Goal: Check status: Check status

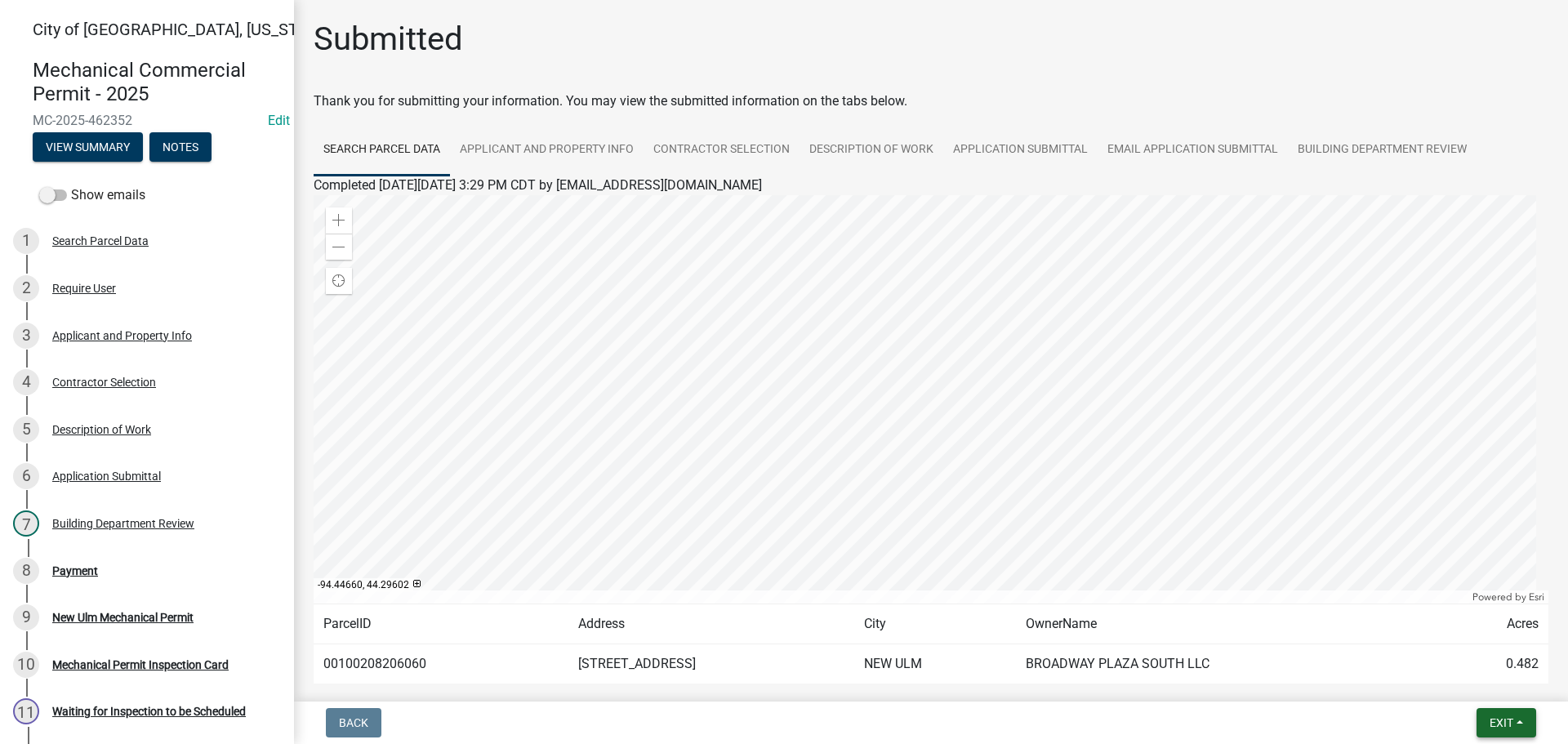
click at [1511, 716] on span "Exit" at bounding box center [1501, 723] width 24 height 13
click at [1448, 682] on button "Save & Exit" at bounding box center [1470, 680] width 131 height 40
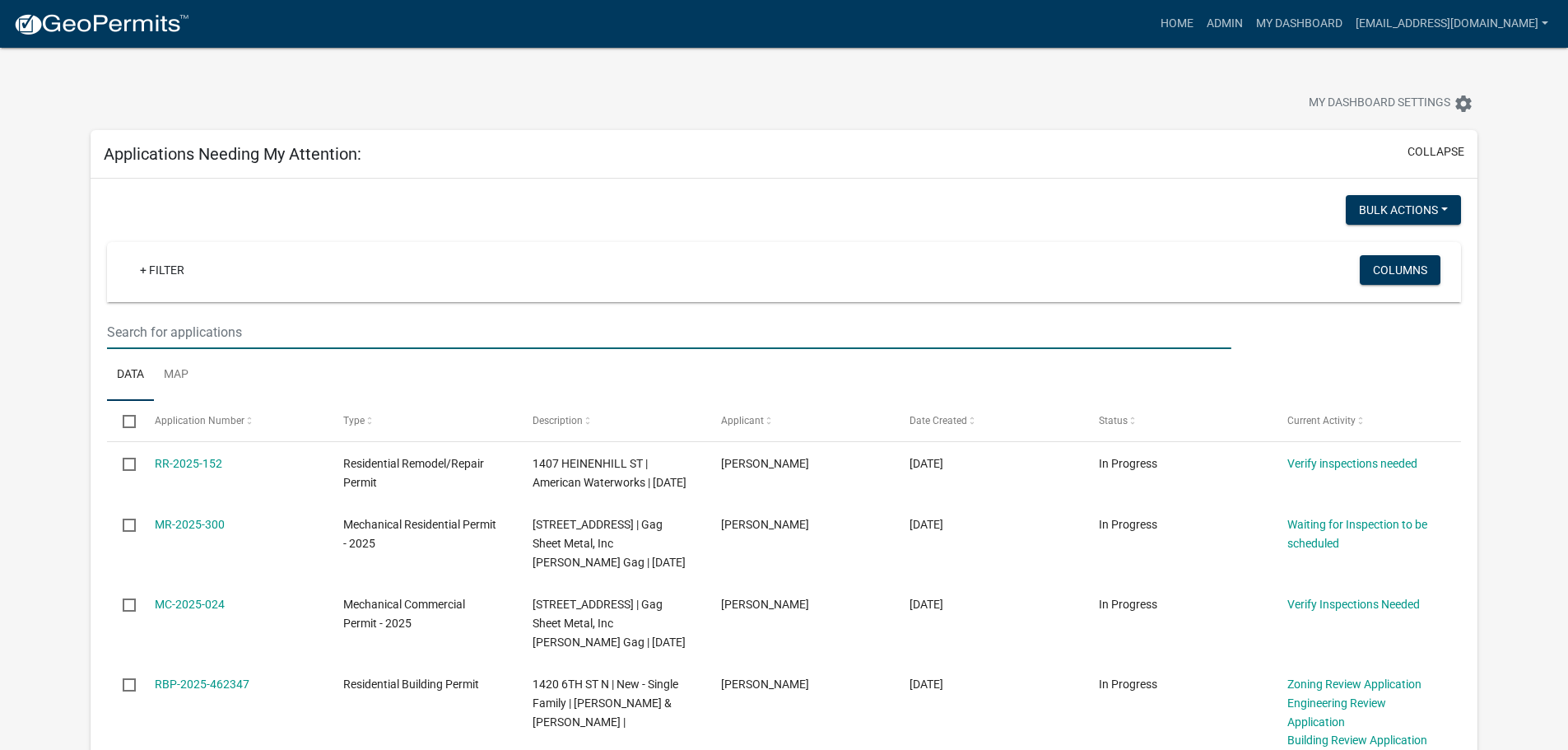
click at [185, 335] on input "text" at bounding box center [668, 332] width 1124 height 33
type input "2605"
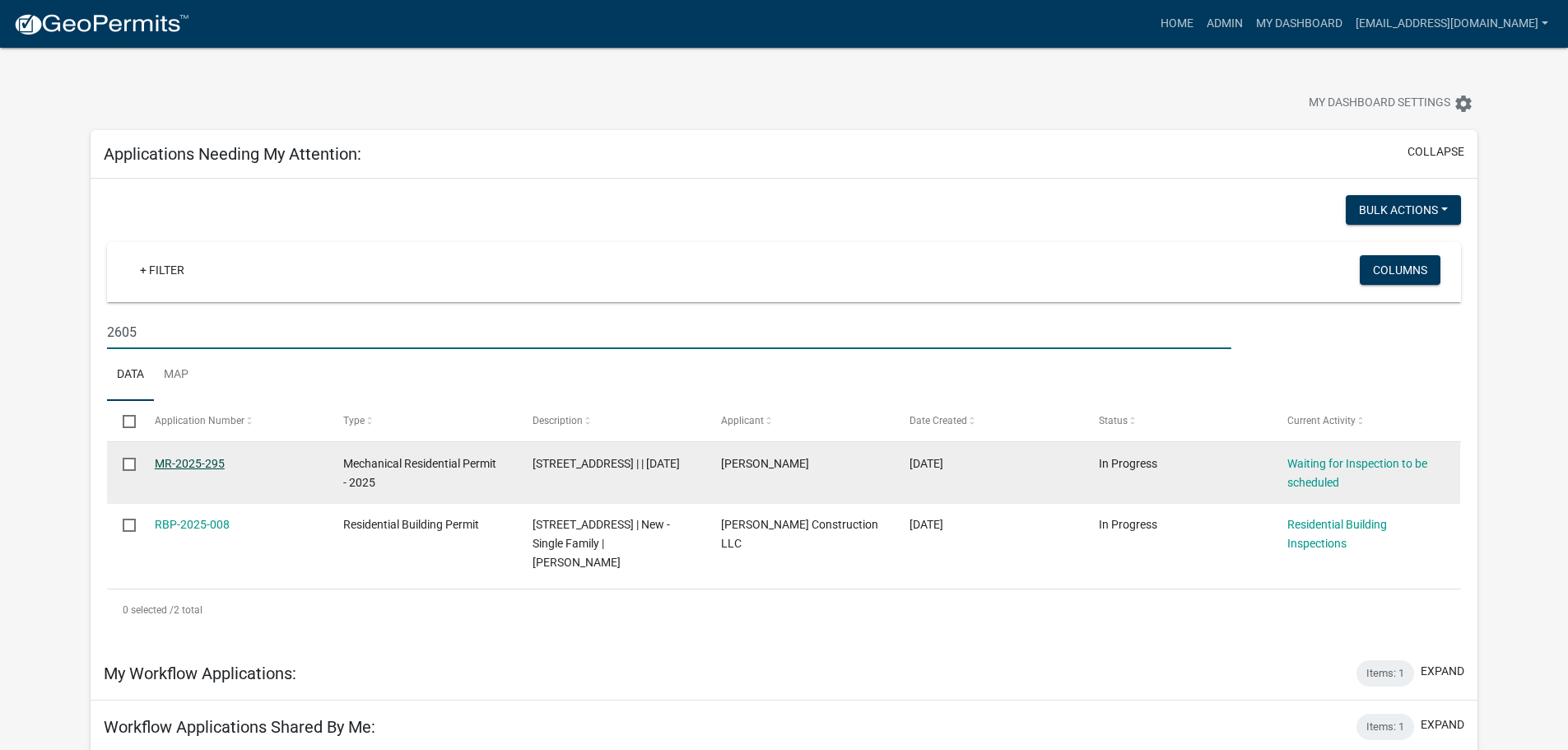
click at [213, 465] on link "MR-2025-295" at bounding box center [190, 464] width 70 height 13
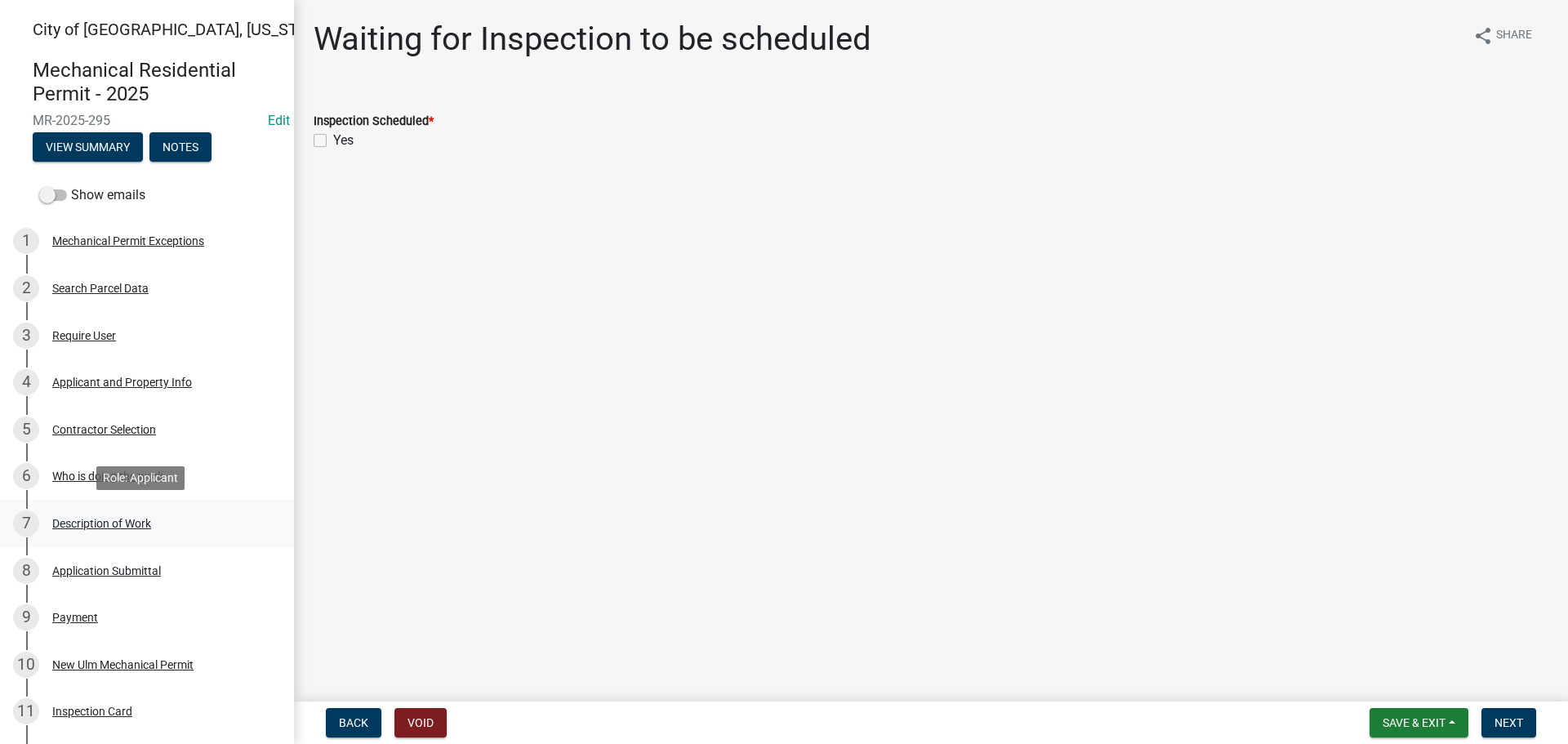
click at [88, 518] on div "Description of Work" at bounding box center [101, 524] width 99 height 11
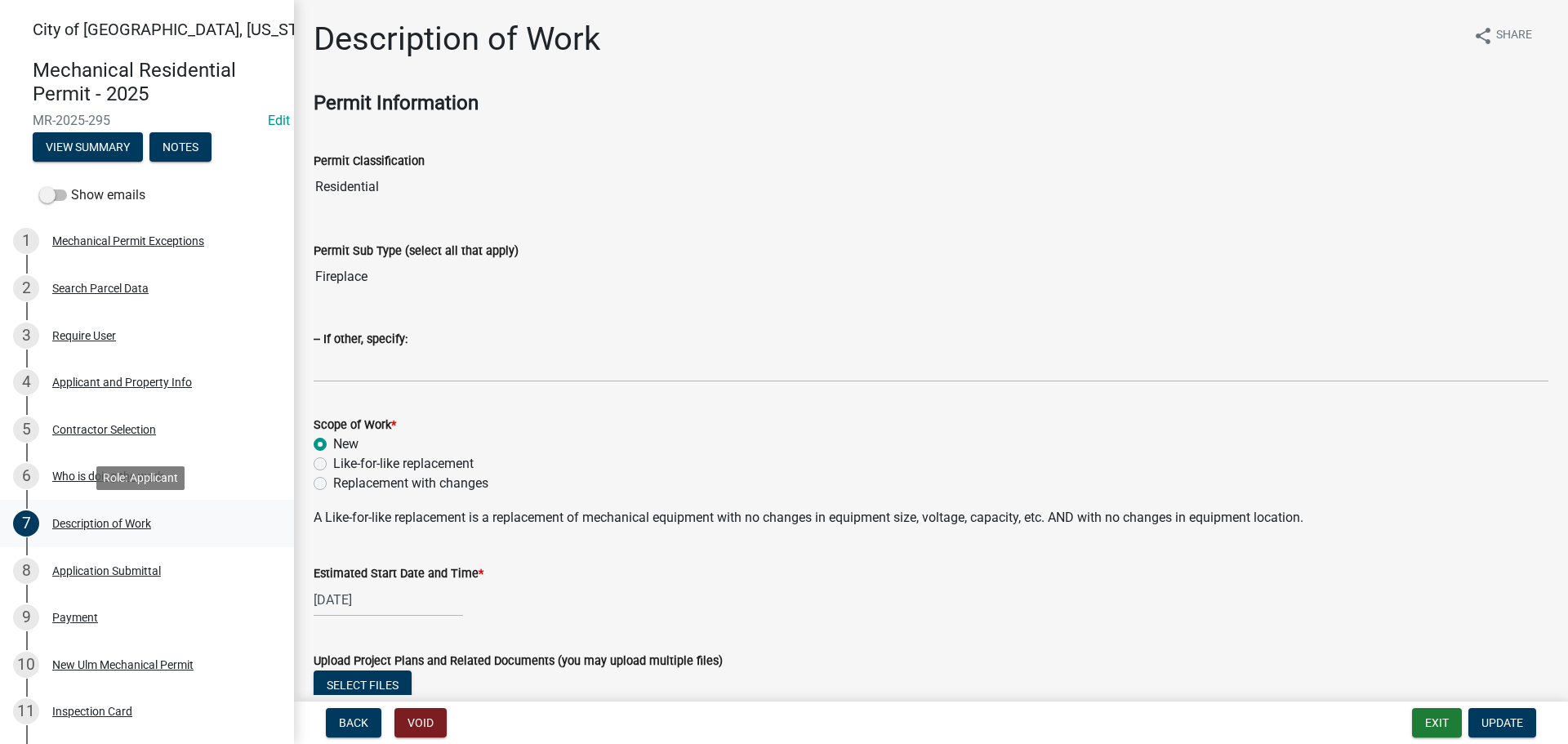
click at [89, 523] on div "Description of Work" at bounding box center [101, 524] width 99 height 11
click at [89, 568] on div "Application Submittal" at bounding box center [107, 571] width 109 height 11
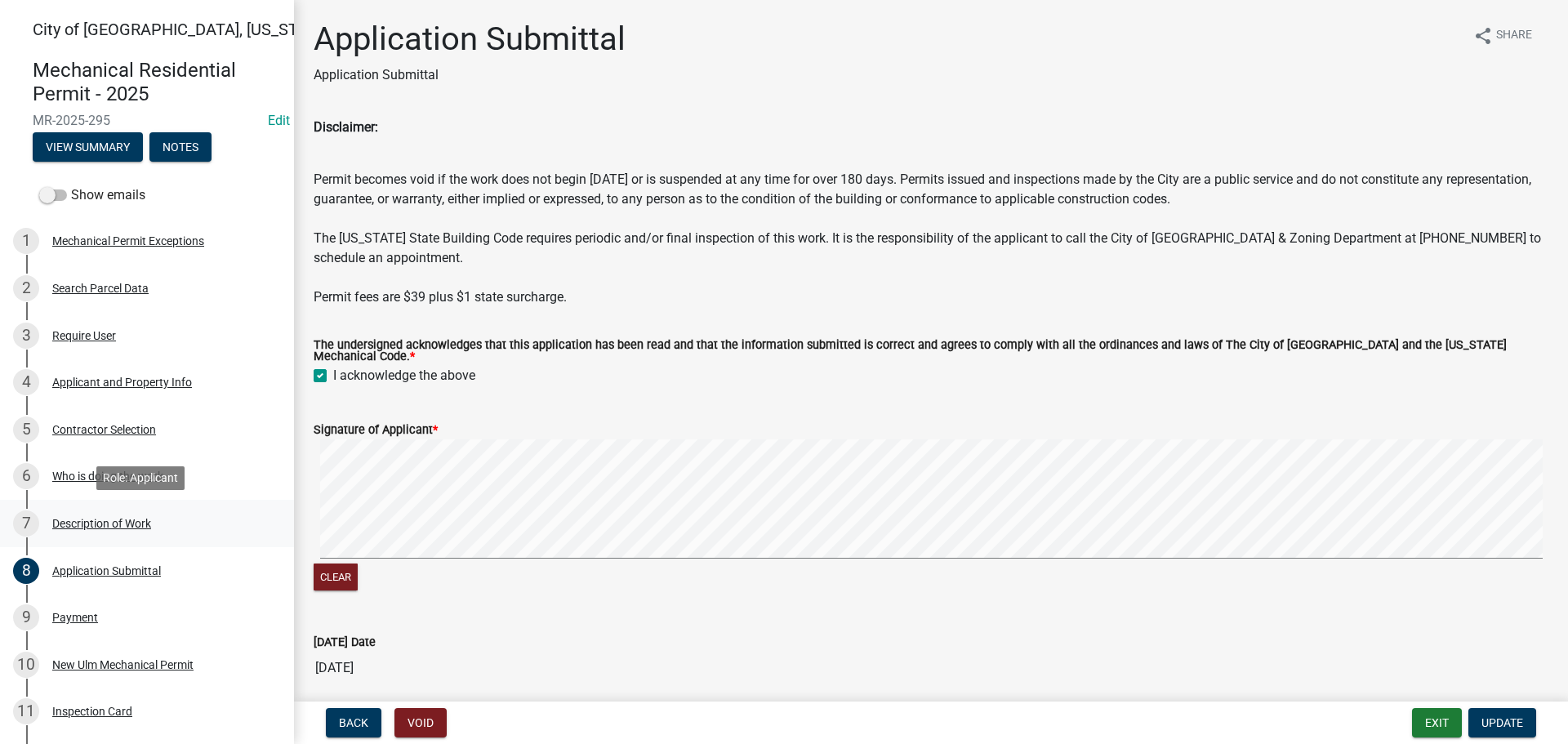
click at [100, 526] on div "Description of Work" at bounding box center [101, 524] width 99 height 11
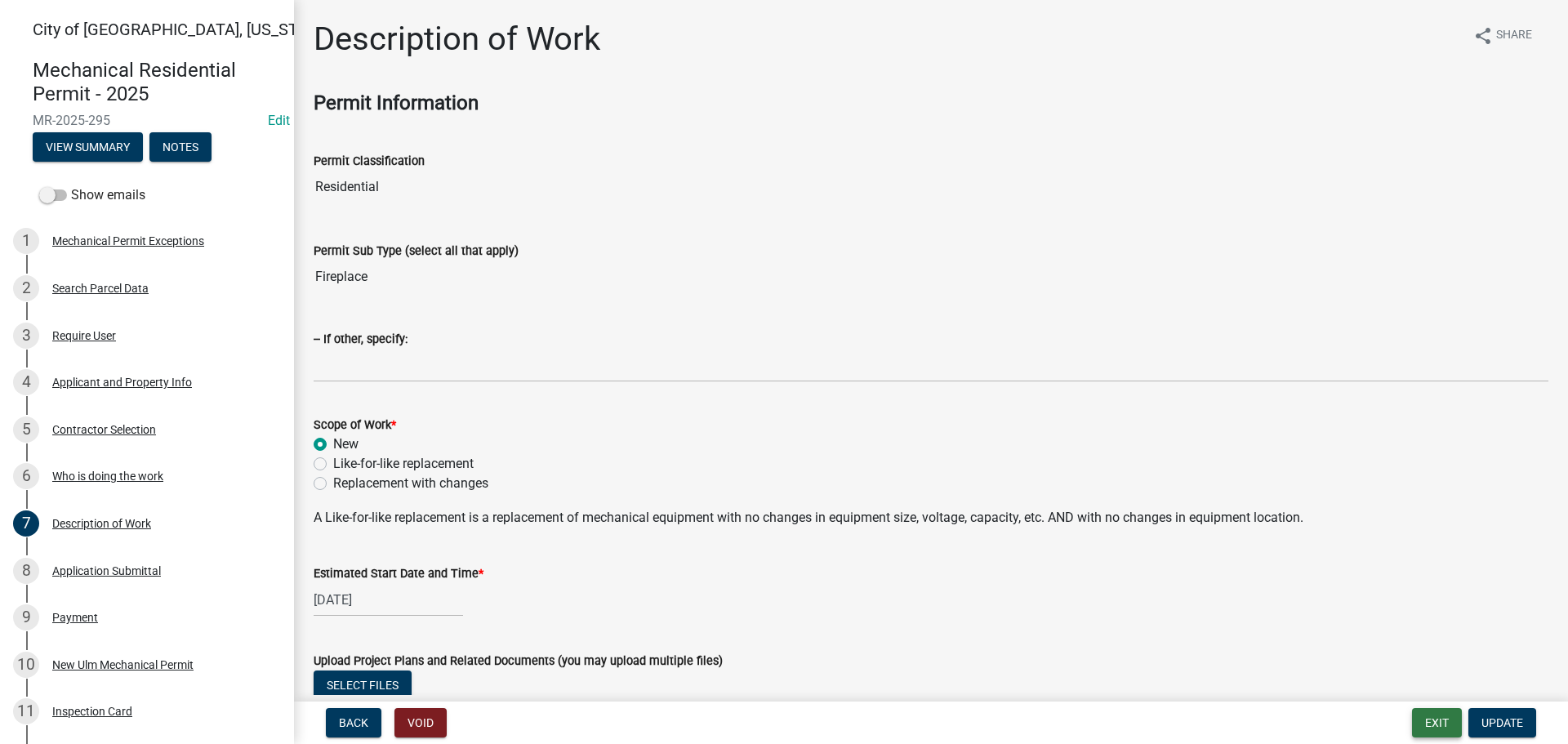
click at [1426, 724] on button "Exit" at bounding box center [1436, 723] width 50 height 30
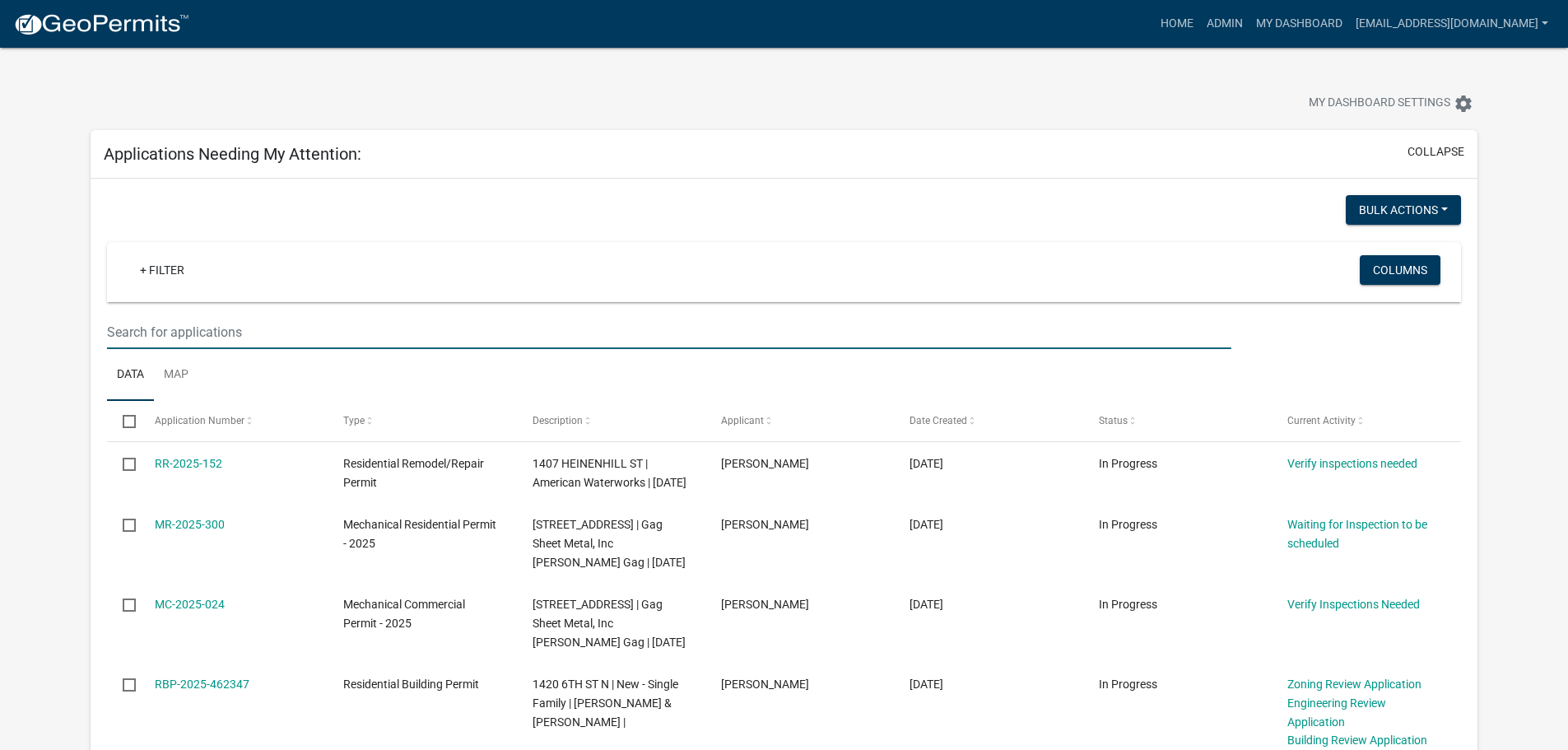
click at [140, 334] on input "text" at bounding box center [668, 332] width 1124 height 33
type input "2605"
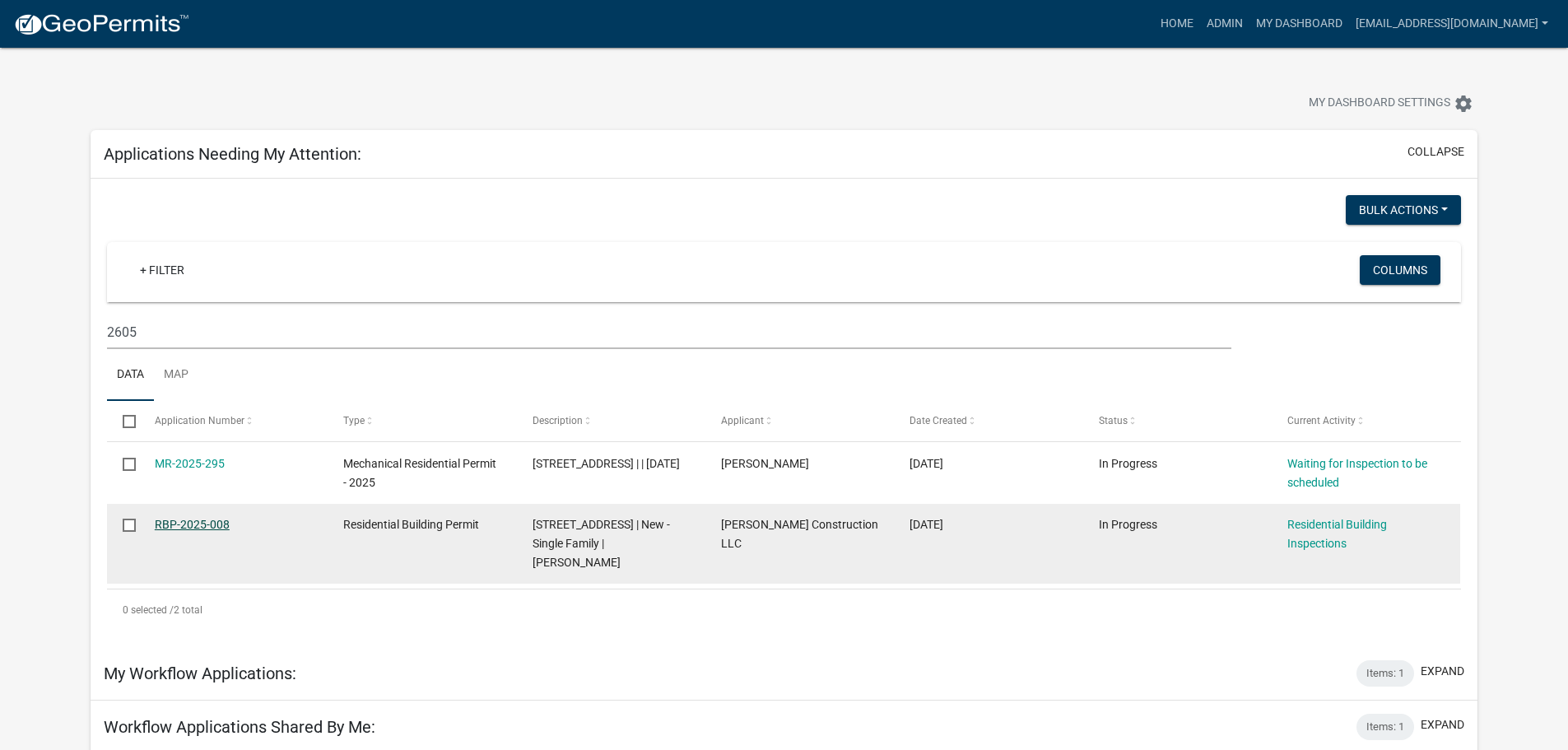
click at [213, 526] on link "RBP-2025-008" at bounding box center [192, 524] width 75 height 13
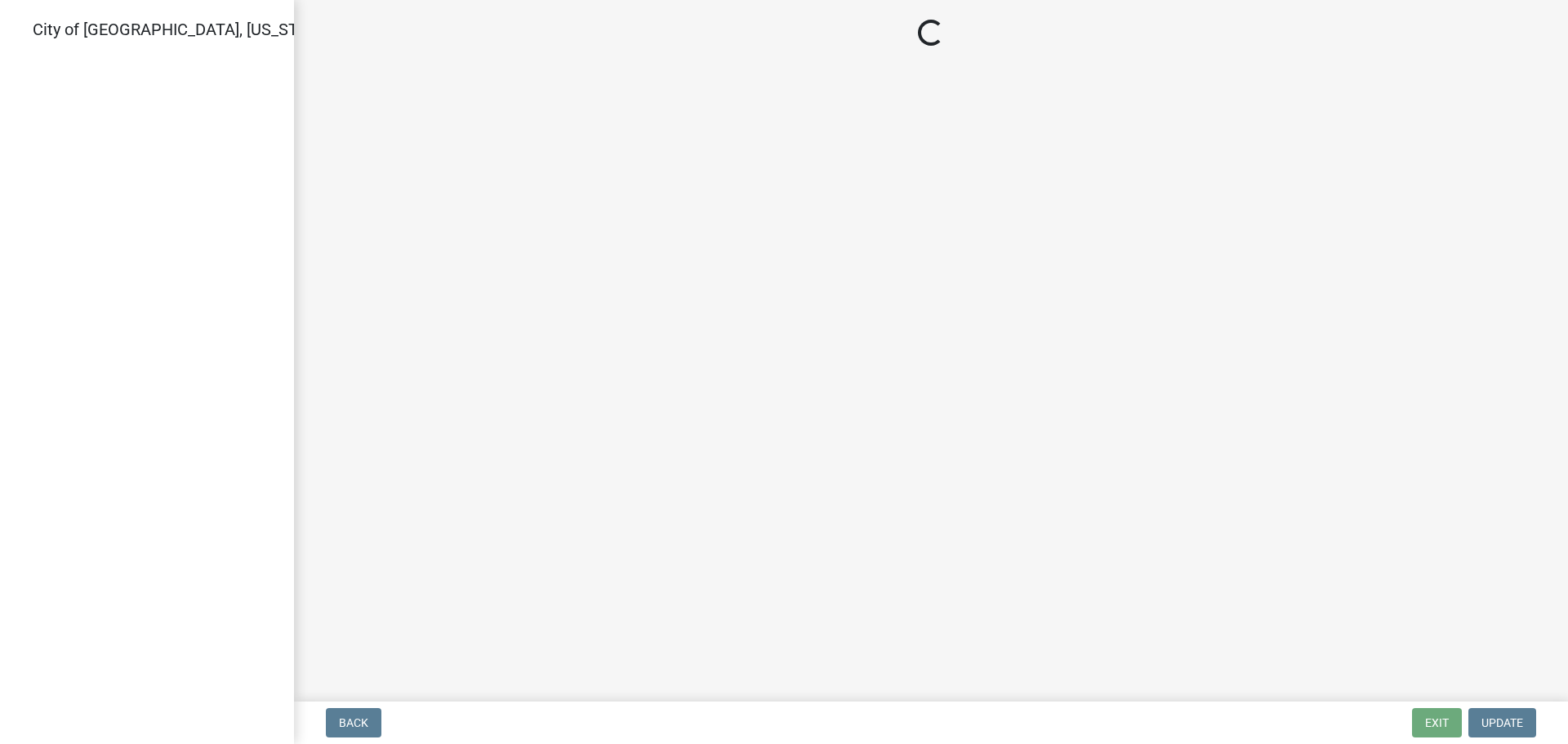
select select "805d55ac-e238-4e04-8f8e-acc067f36c3e"
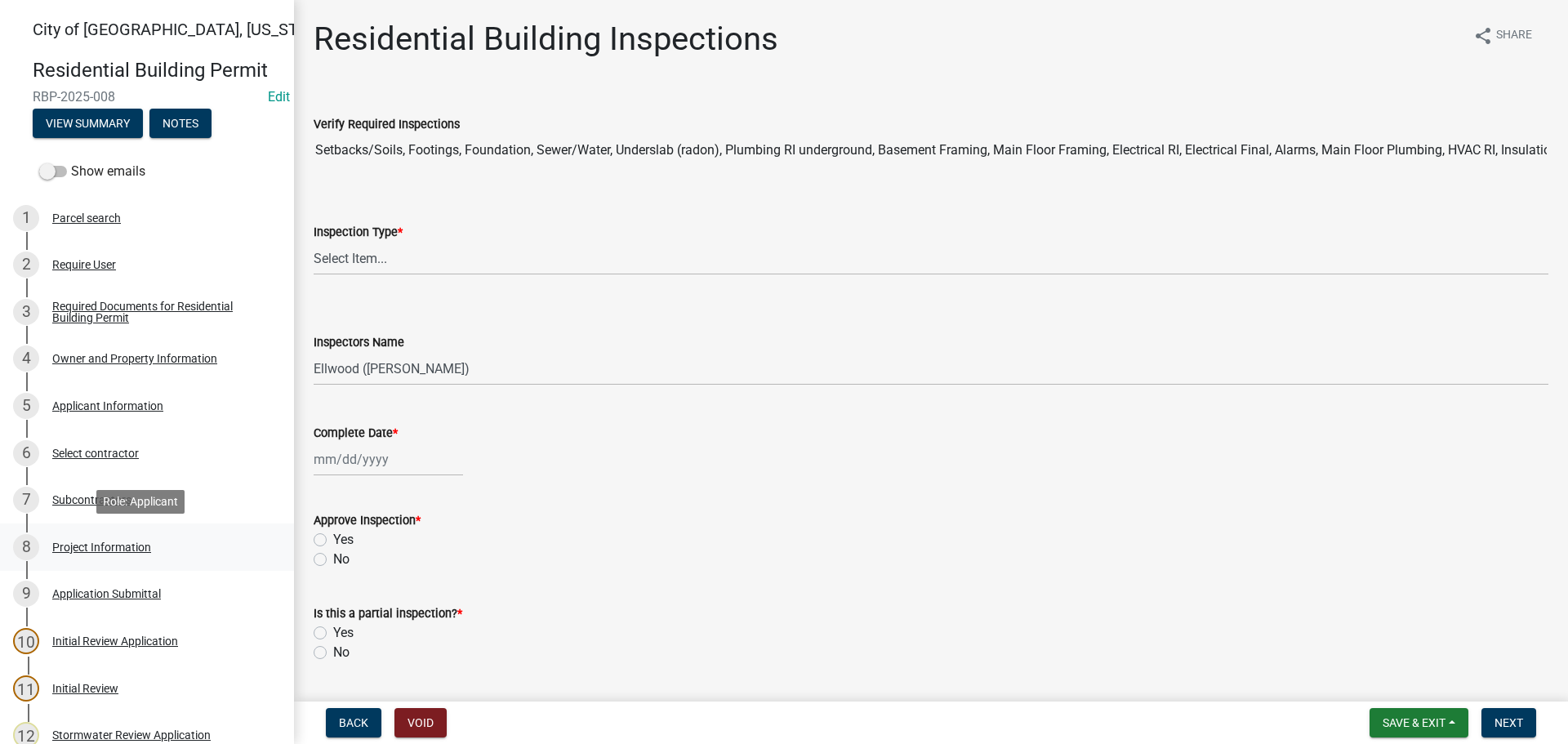
click at [87, 541] on div "Project Information" at bounding box center [101, 547] width 99 height 11
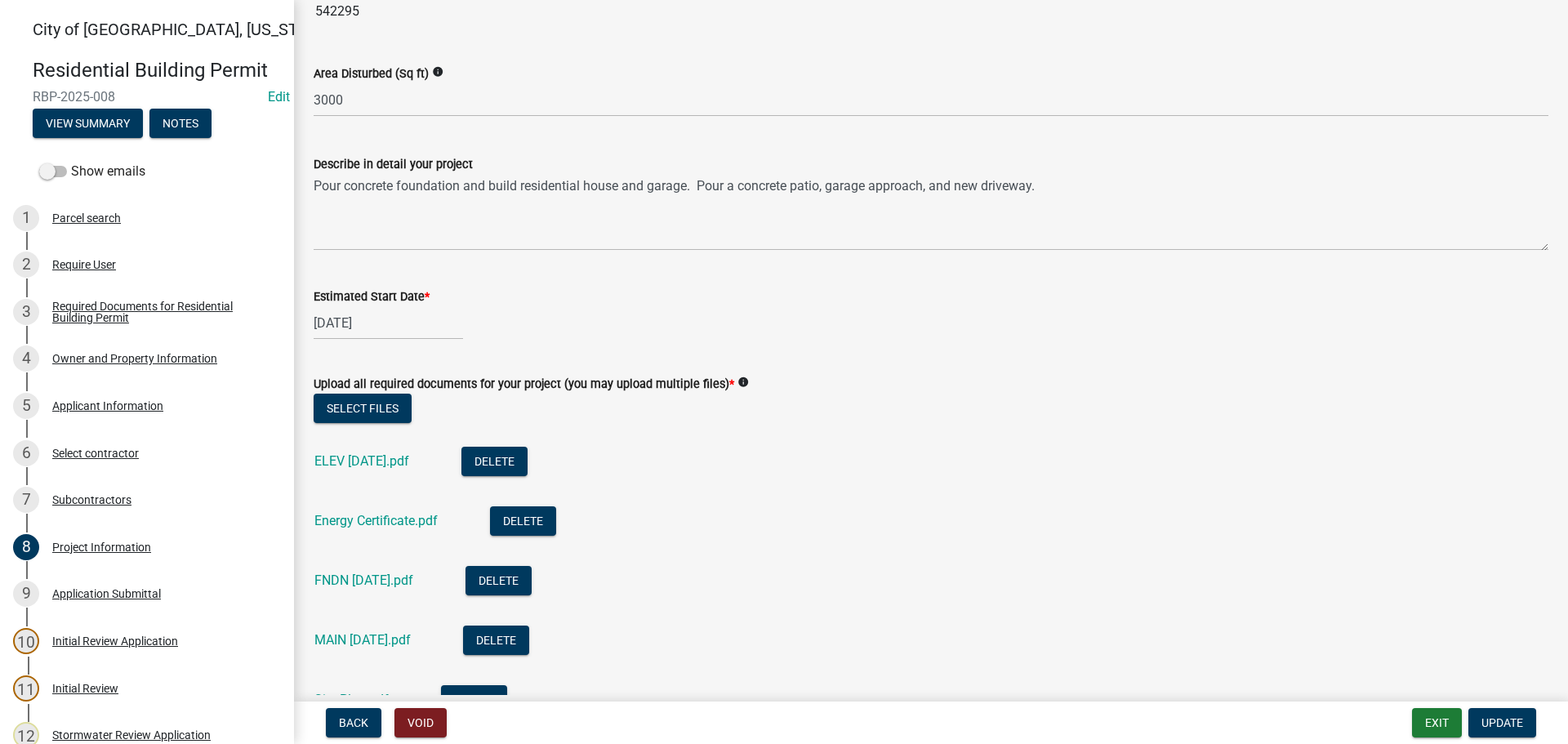
scroll to position [326, 0]
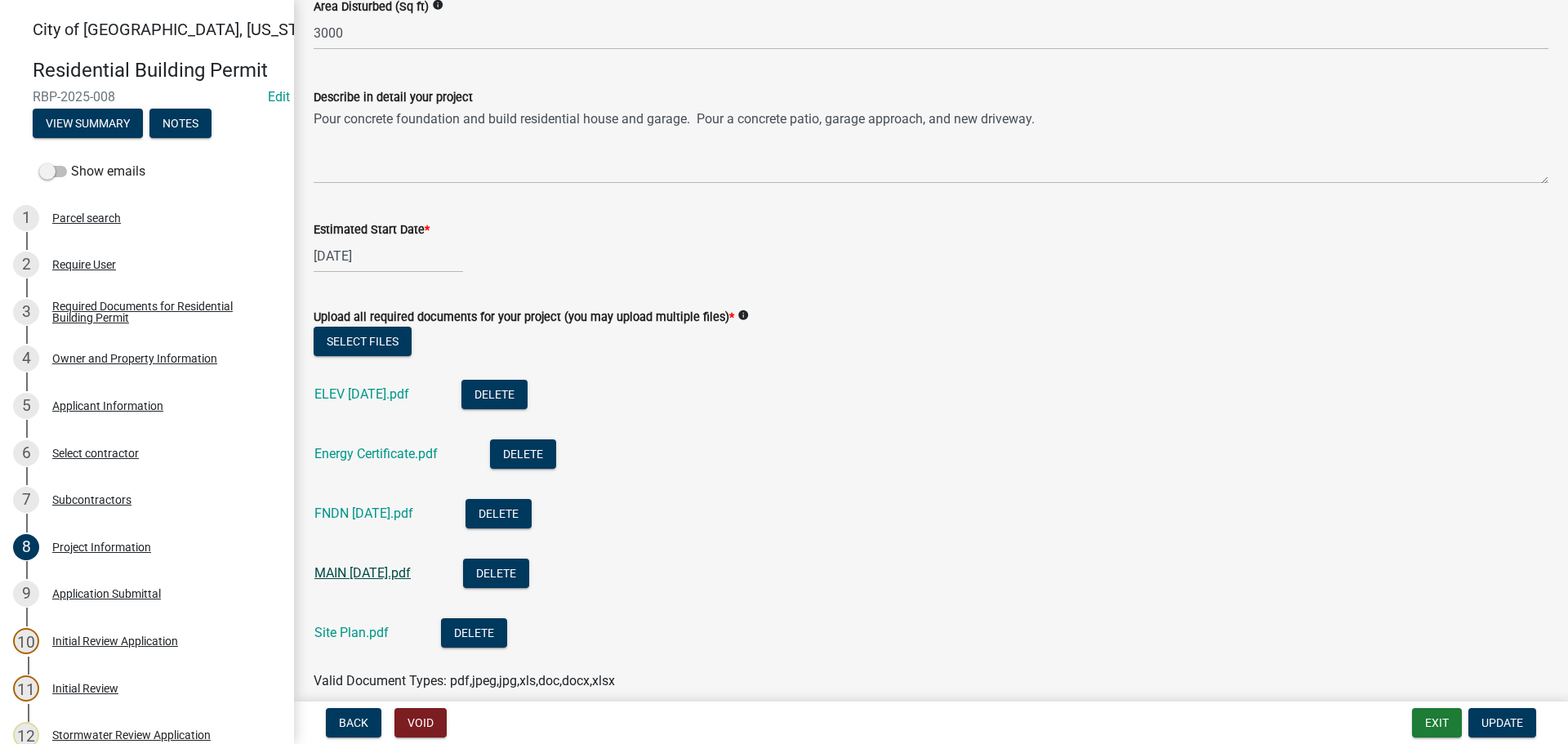
click at [337, 573] on link "MAIN [DATE].pdf" at bounding box center [362, 573] width 97 height 16
click at [381, 396] on link "ELEV [DATE].pdf" at bounding box center [361, 394] width 95 height 16
